Goal: Find specific page/section: Find specific page/section

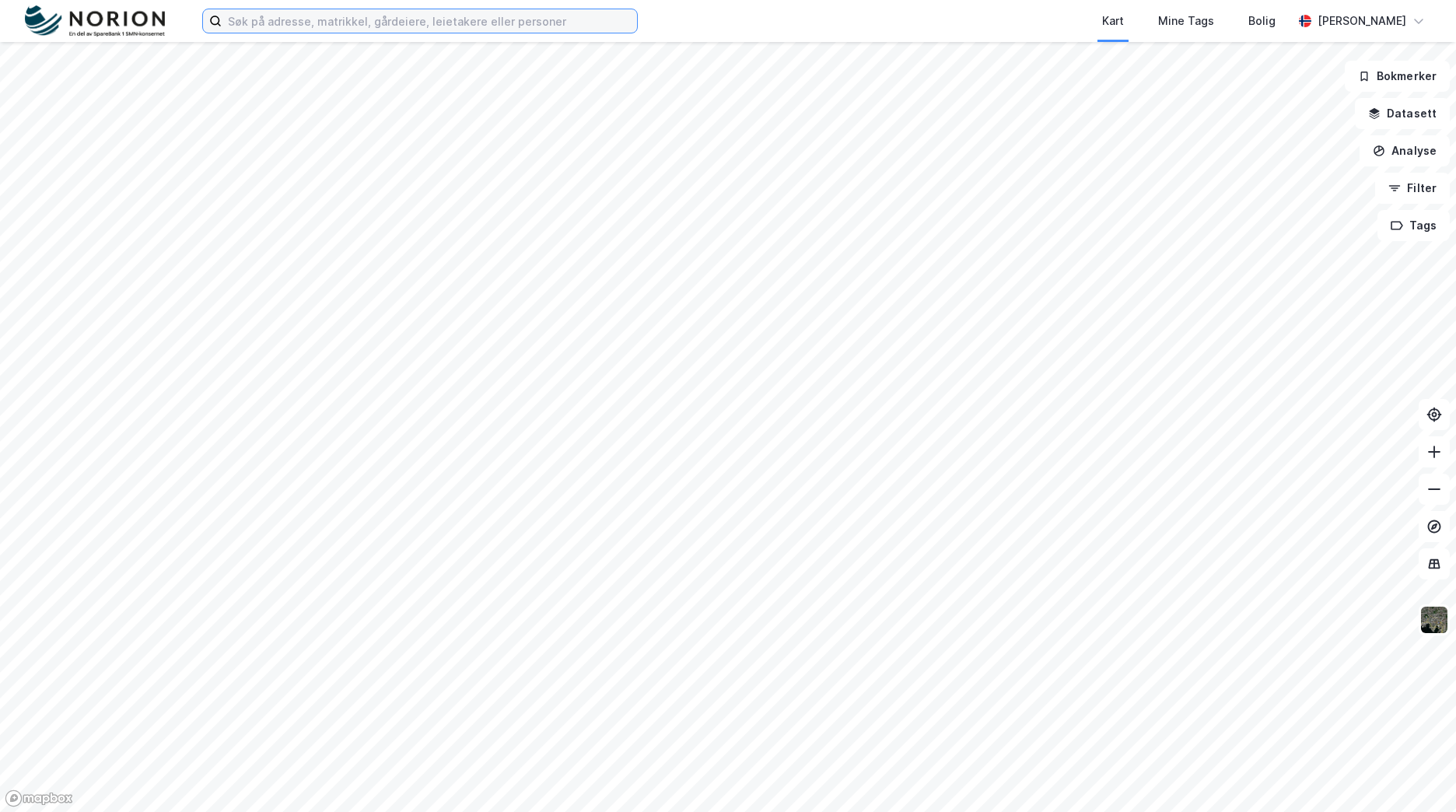
click at [403, 24] on input at bounding box center [428, 21] width 415 height 23
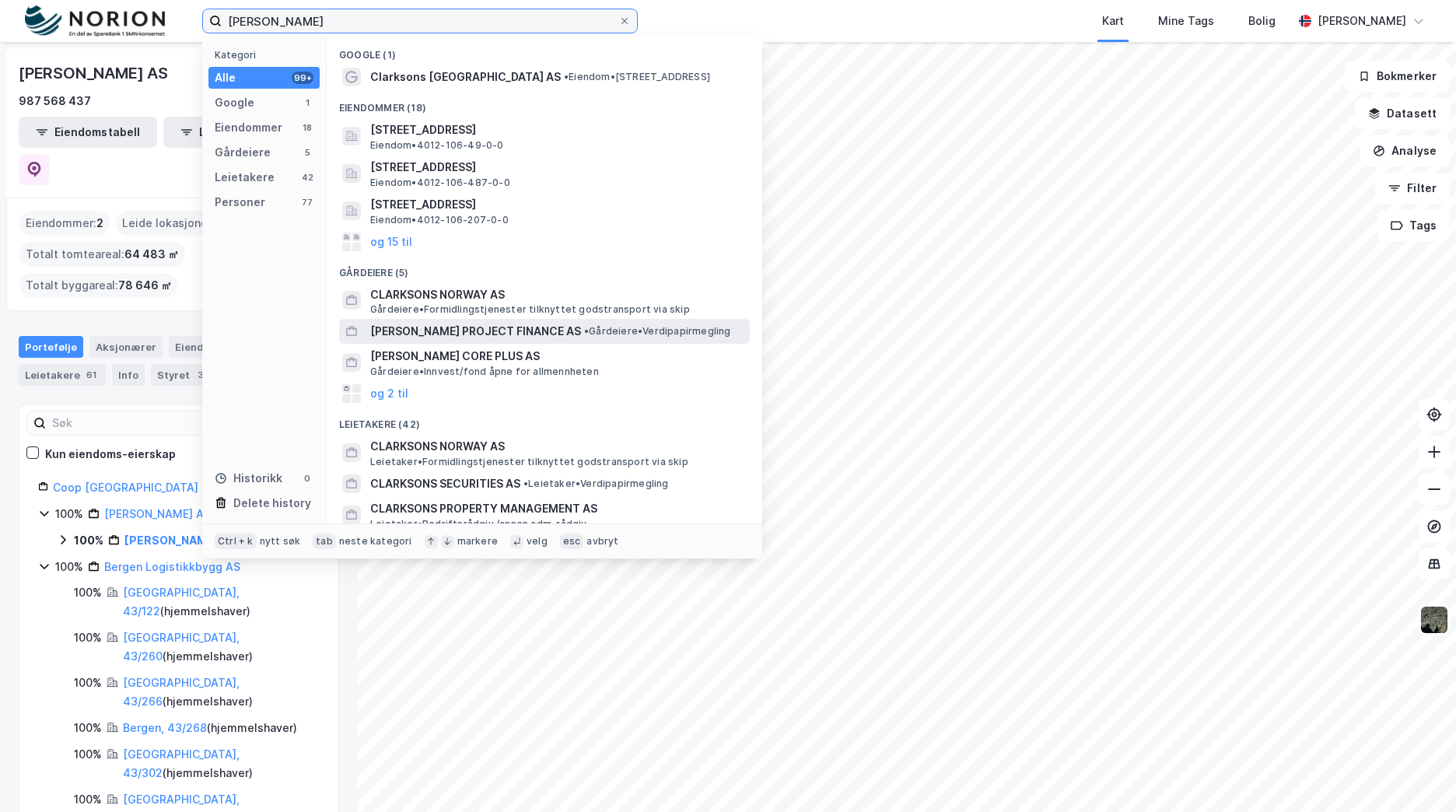
type input "[PERSON_NAME]"
click at [478, 324] on span "[PERSON_NAME] PROJECT FINANCE AS" at bounding box center [475, 331] width 210 height 18
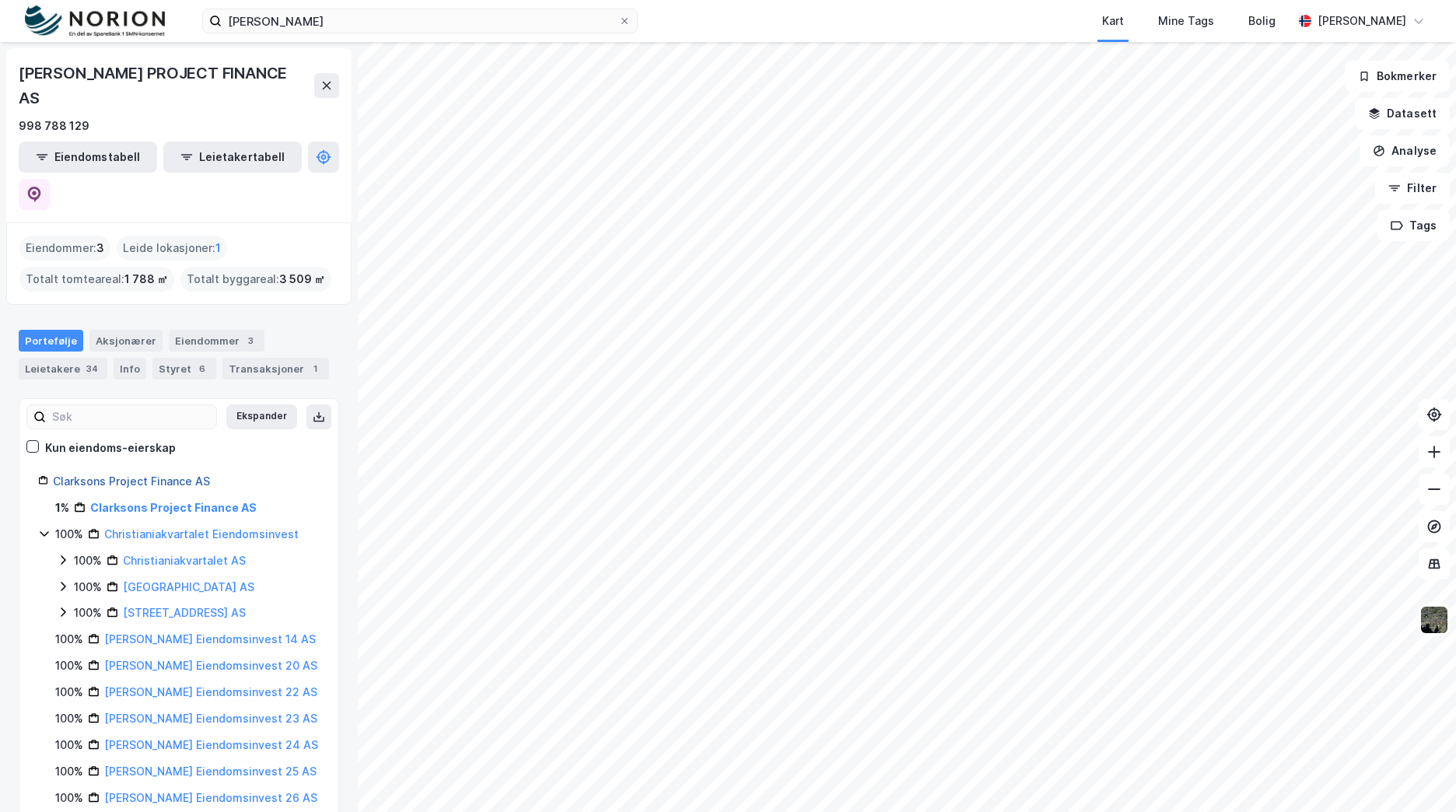
click at [185, 474] on link "Clarksons Project Finance AS" at bounding box center [131, 481] width 157 height 13
click at [158, 474] on link "Clarksons Project Finance AS" at bounding box center [131, 481] width 157 height 13
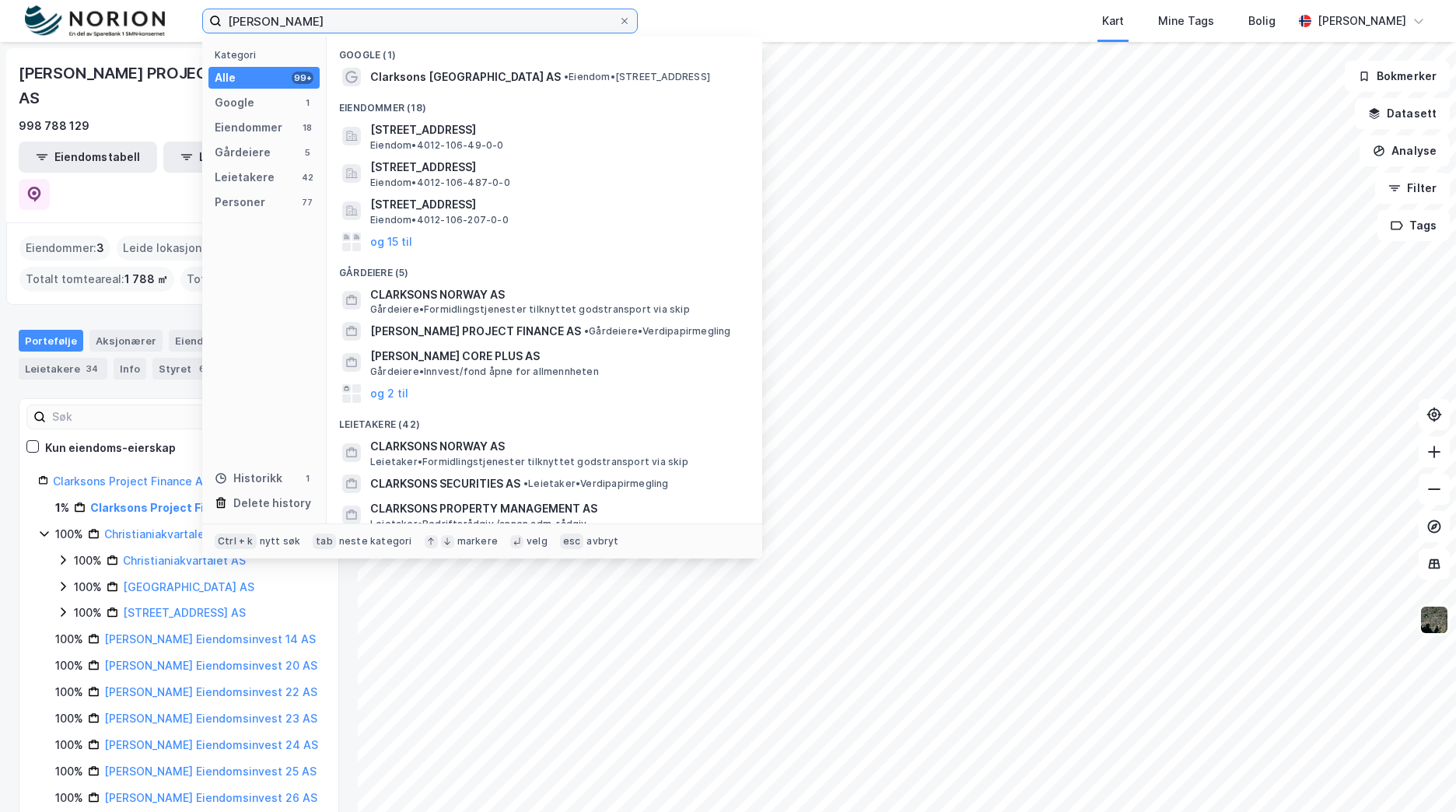
click at [358, 30] on input "[PERSON_NAME]" at bounding box center [419, 21] width 397 height 23
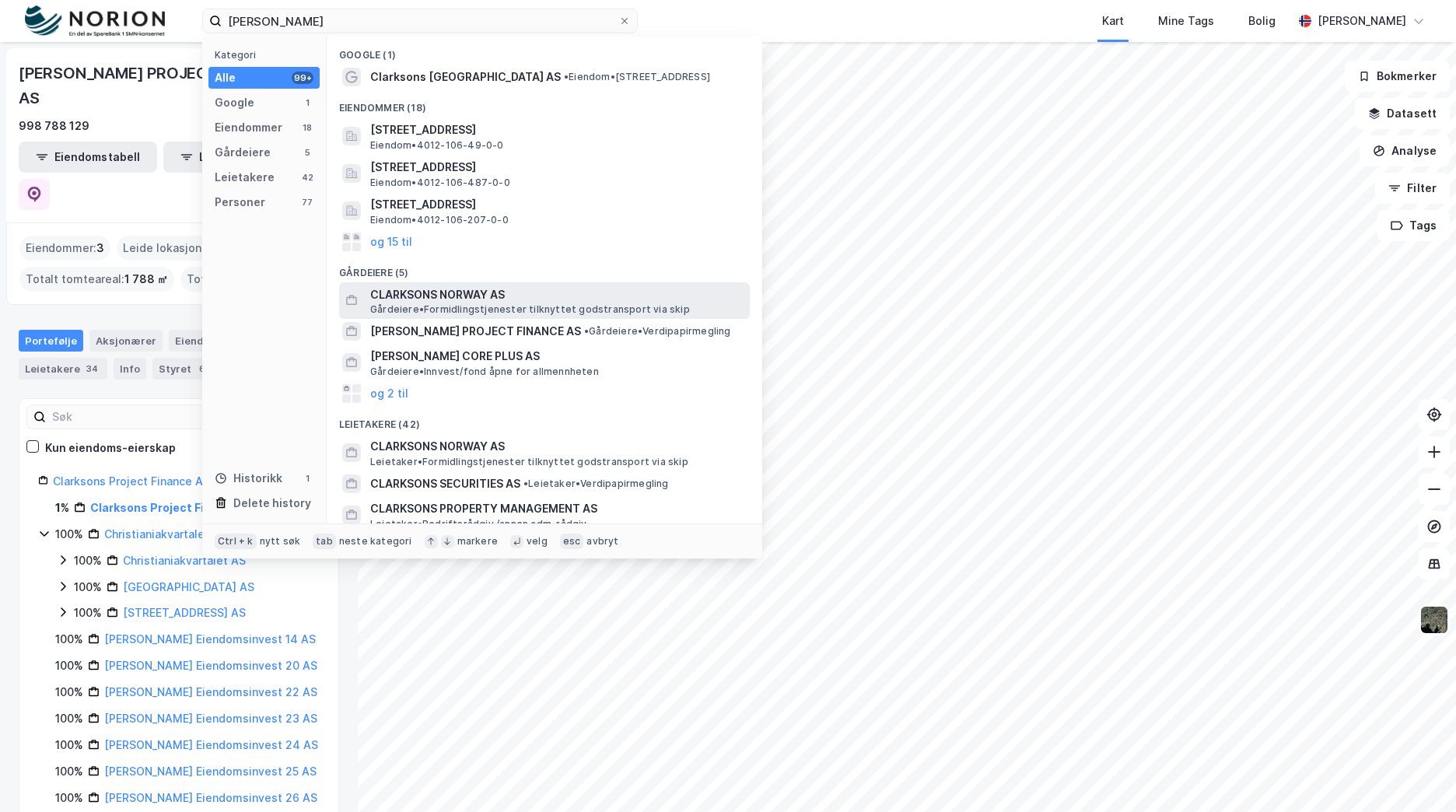
click at [459, 295] on span "CLARKSONS NORWAY AS" at bounding box center [557, 295] width 374 height 18
